Goal: Entertainment & Leisure: Consume media (video, audio)

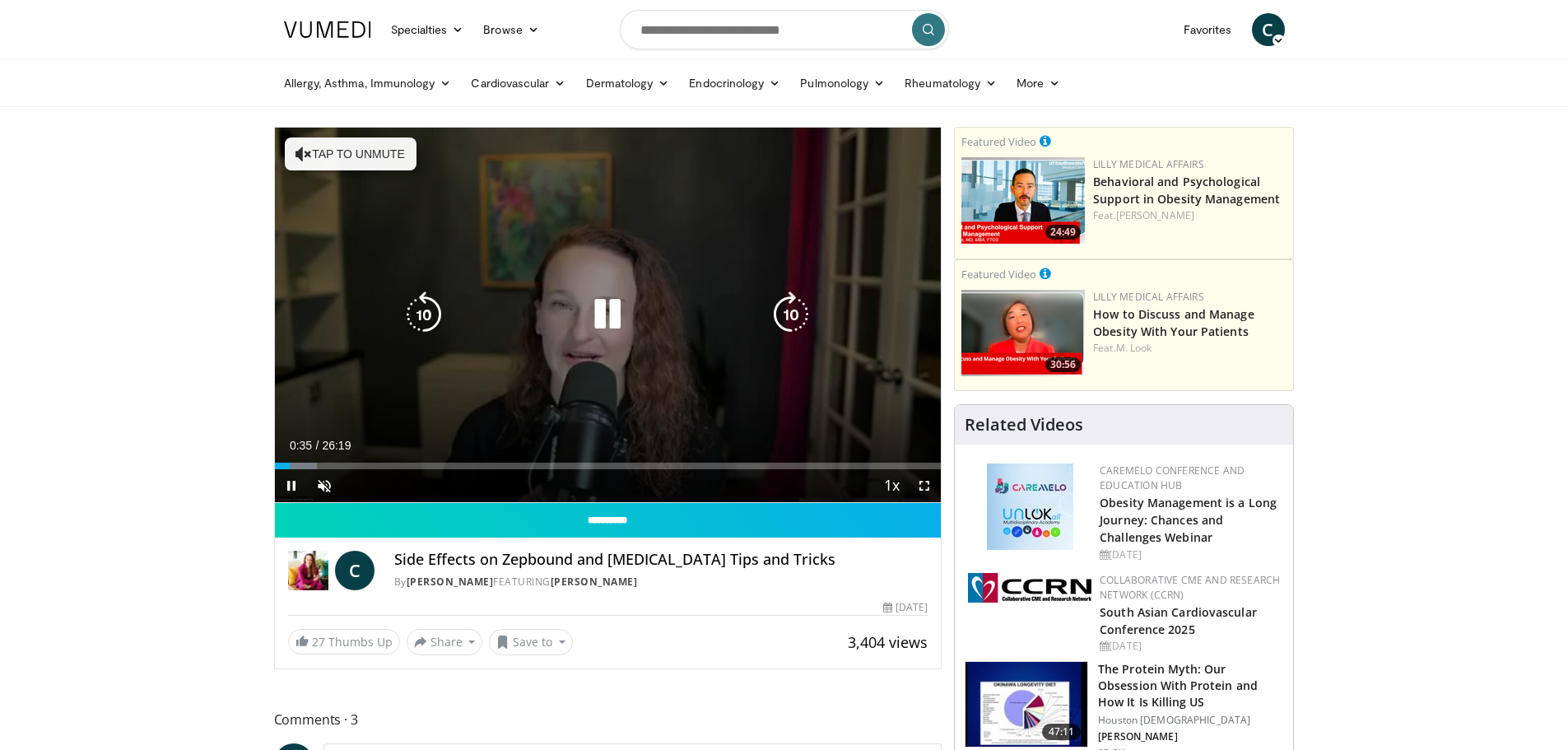
click at [304, 144] on button "Tap to unmute" at bounding box center [350, 154] width 132 height 33
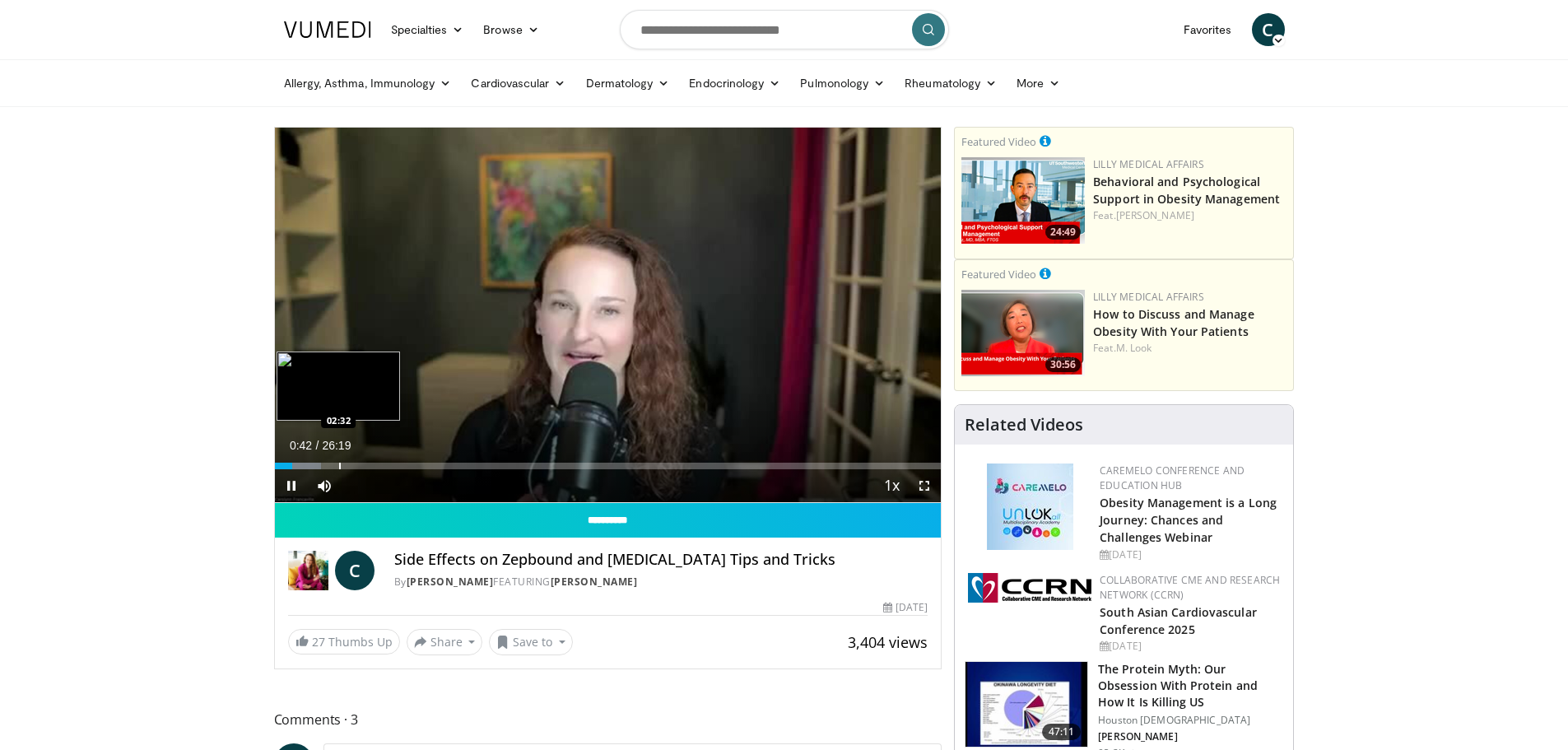
click at [337, 459] on div "Loaded : 6.95% 00:42 02:32" at bounding box center [609, 462] width 667 height 15
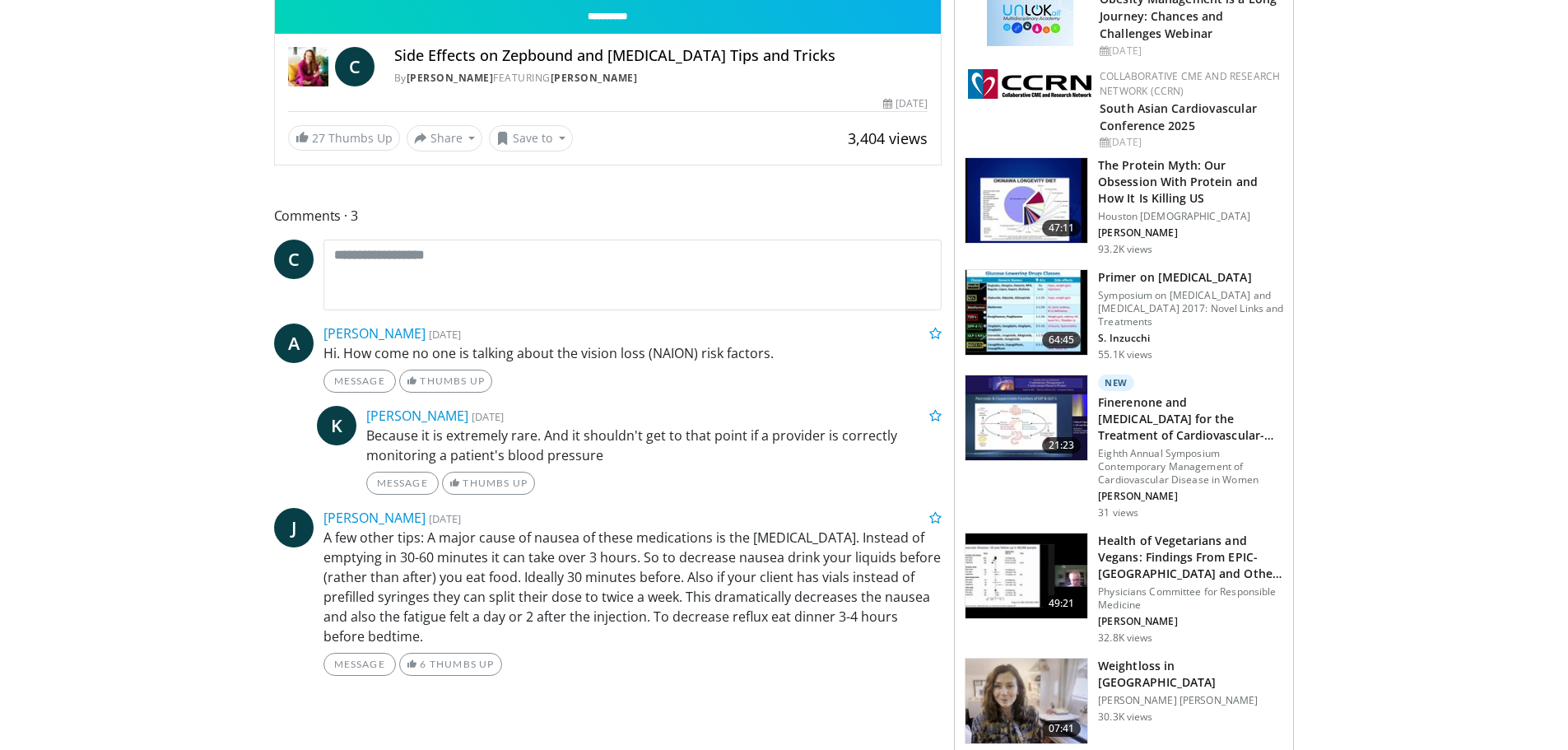
scroll to position [507, 0]
